Goal: Navigation & Orientation: Find specific page/section

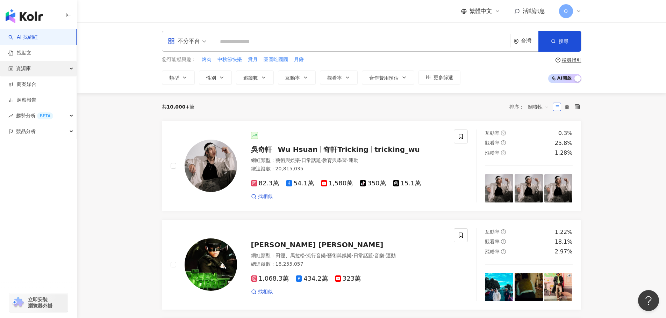
click at [58, 73] on div "資源庫" at bounding box center [38, 69] width 77 height 16
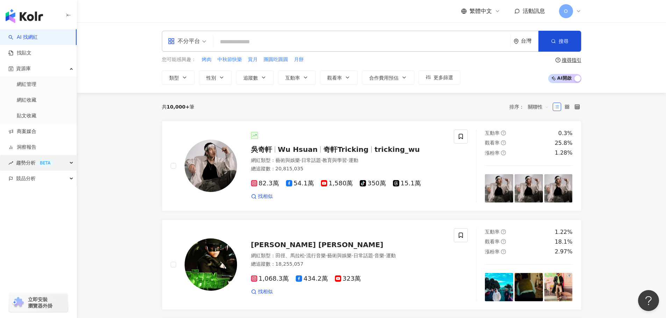
click at [70, 167] on div "趨勢分析 BETA" at bounding box center [38, 163] width 77 height 16
click at [65, 221] on div "競品分析" at bounding box center [38, 226] width 77 height 16
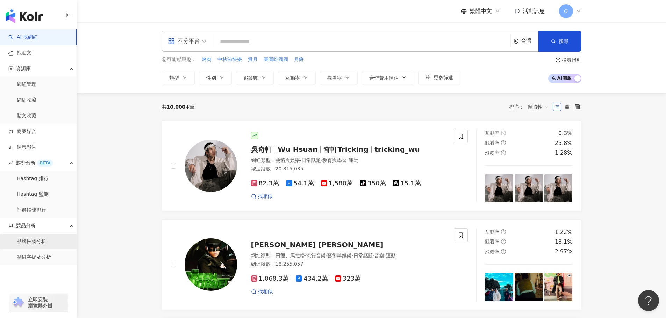
click at [33, 241] on link "品牌帳號分析" at bounding box center [31, 241] width 29 height 7
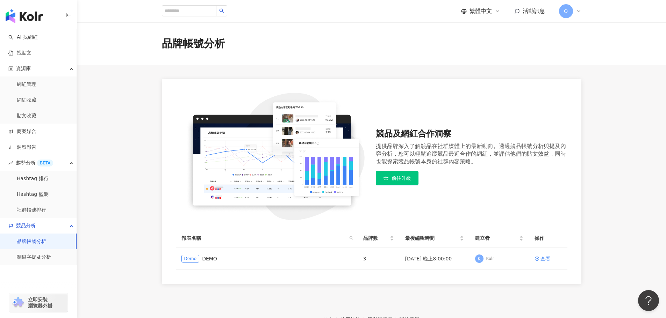
click at [36, 243] on link "品牌帳號分析" at bounding box center [31, 241] width 29 height 7
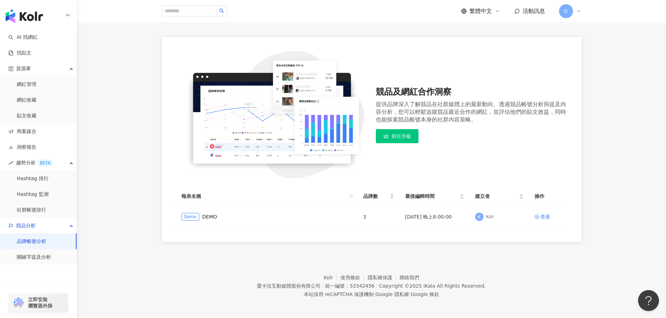
scroll to position [43, 0]
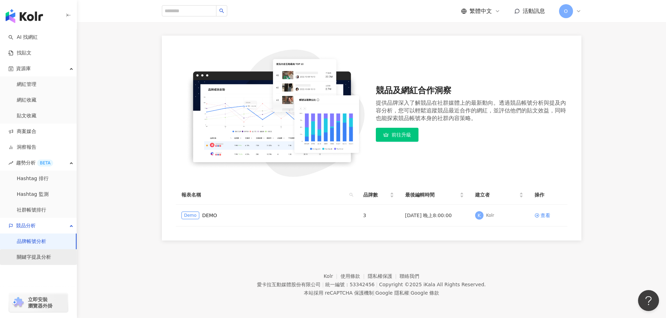
click at [51, 258] on link "關鍵字提及分析" at bounding box center [34, 257] width 34 height 7
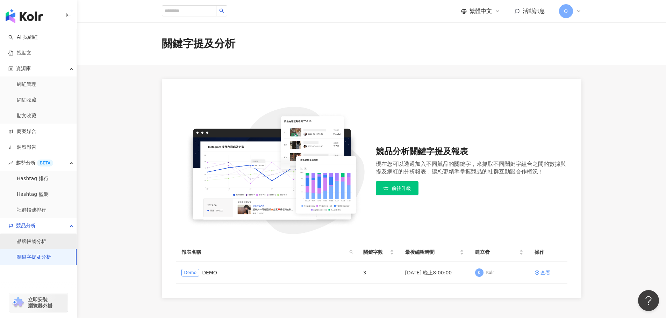
click at [42, 241] on link "品牌帳號分析" at bounding box center [31, 241] width 29 height 7
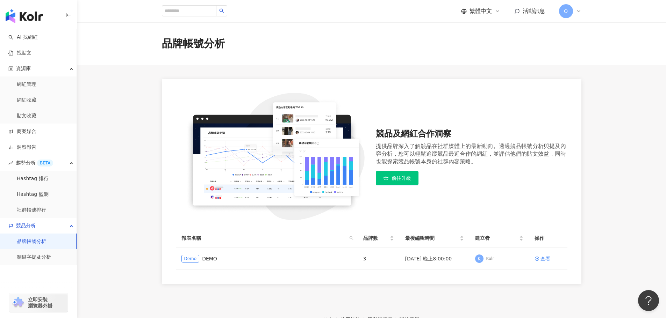
click at [34, 245] on link "品牌帳號分析" at bounding box center [31, 241] width 29 height 7
click at [34, 258] on link "關鍵字提及分析" at bounding box center [34, 257] width 34 height 7
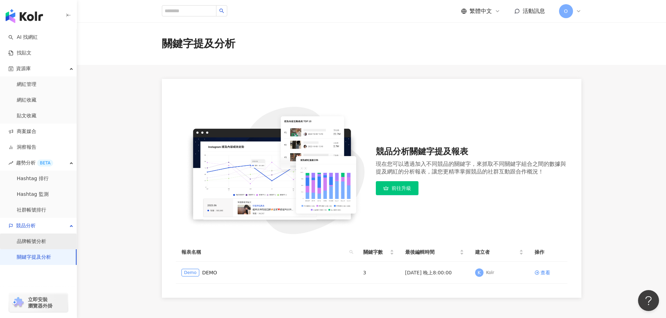
click at [38, 245] on link "品牌帳號分析" at bounding box center [31, 241] width 29 height 7
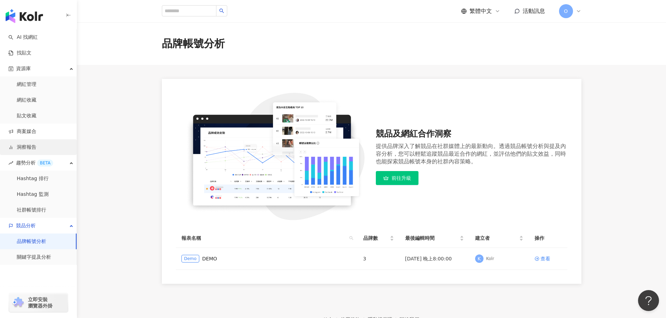
click at [36, 144] on link "洞察報告" at bounding box center [22, 147] width 28 height 7
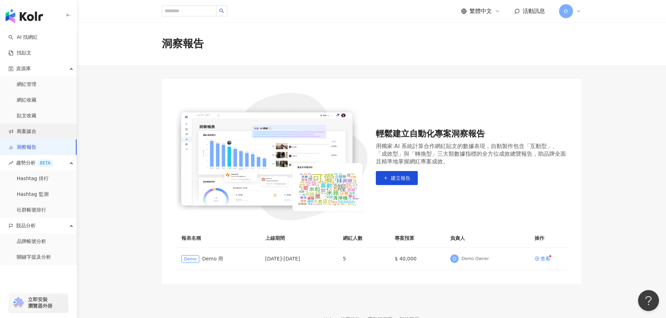
click at [35, 131] on link "商案媒合" at bounding box center [22, 131] width 28 height 7
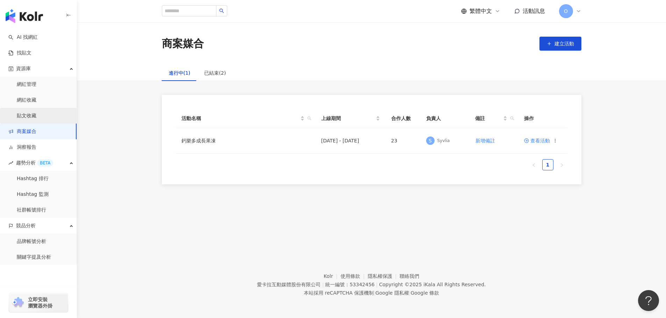
click at [34, 117] on link "貼文收藏" at bounding box center [27, 116] width 20 height 7
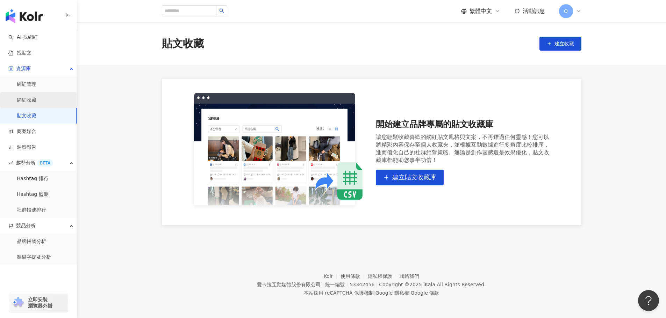
click at [36, 104] on link "網紅收藏" at bounding box center [27, 100] width 20 height 7
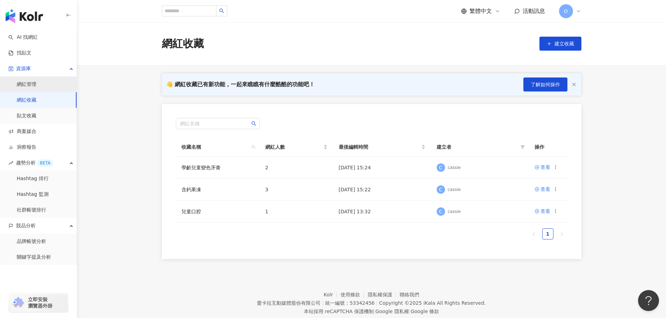
click at [30, 86] on link "網紅管理" at bounding box center [27, 84] width 20 height 7
